Goal: Navigation & Orientation: Find specific page/section

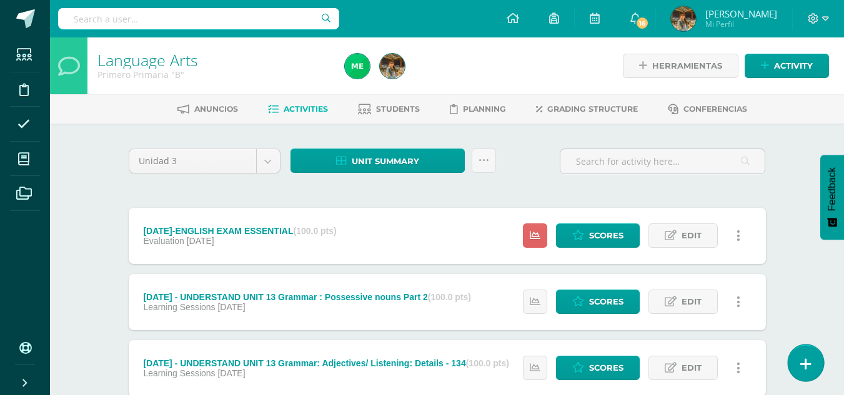
click at [812, 367] on link at bounding box center [805, 363] width 36 height 36
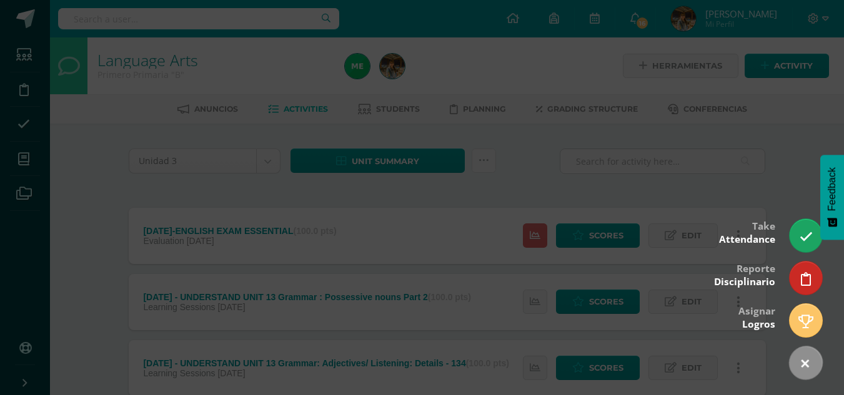
click at [538, 172] on div at bounding box center [422, 197] width 844 height 395
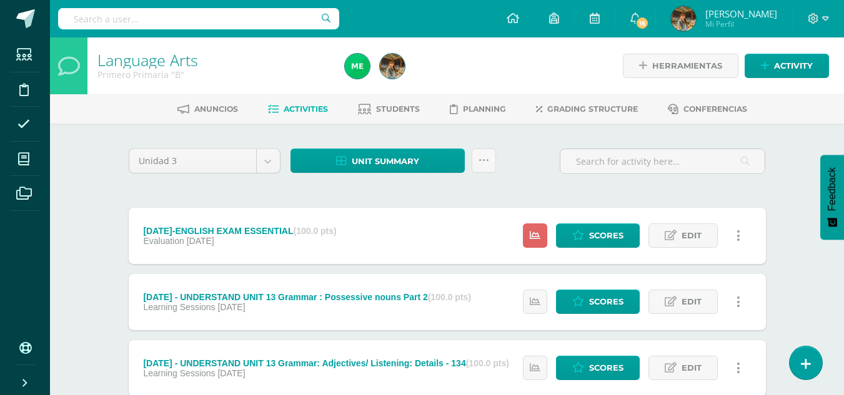
click at [538, 172] on div "Unidad 3 Unidad 1 Unidad 2 Unidad 3 Unidad 4 Unit summary Download as HTML Down…" at bounding box center [447, 167] width 647 height 36
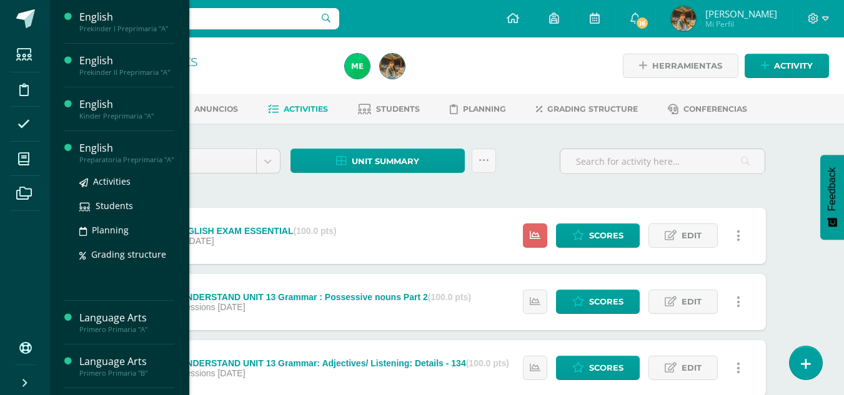
click at [96, 157] on div "Preparatoria Preprimaria "A"" at bounding box center [126, 159] width 95 height 9
